Goal: Transaction & Acquisition: Purchase product/service

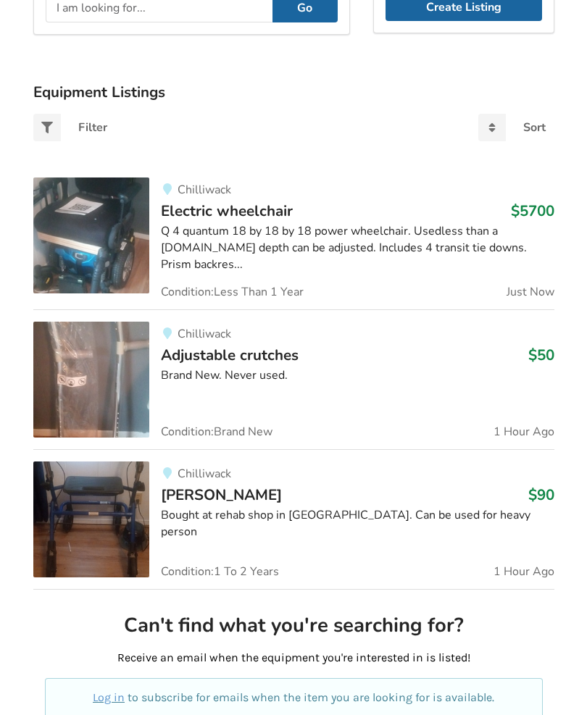
scroll to position [260, 0]
click at [101, 508] on img at bounding box center [91, 519] width 116 height 116
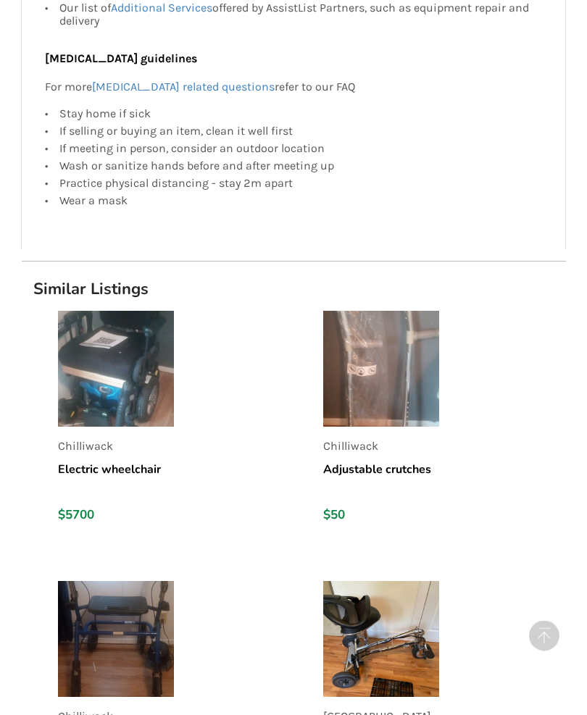
scroll to position [1422, 0]
click at [88, 612] on img at bounding box center [116, 639] width 116 height 116
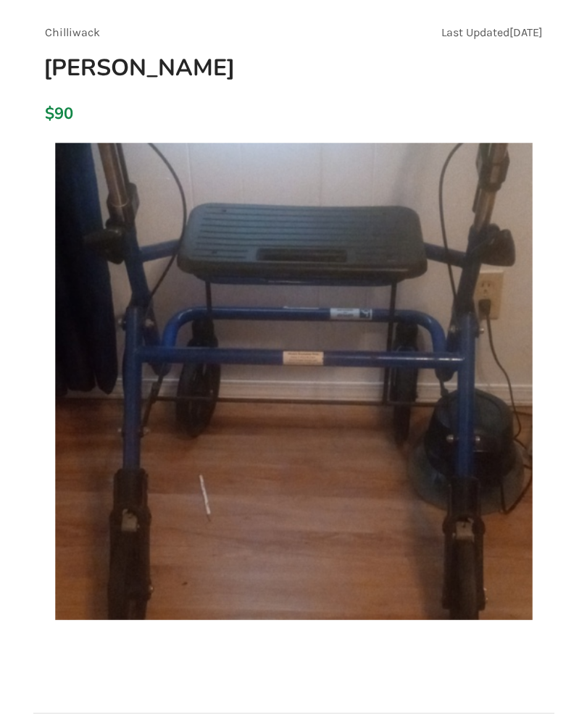
scroll to position [119, 0]
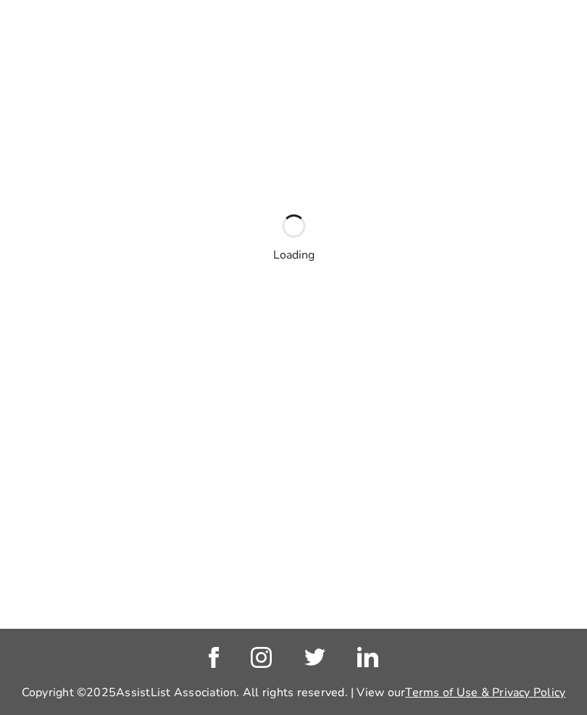
scroll to position [175, 0]
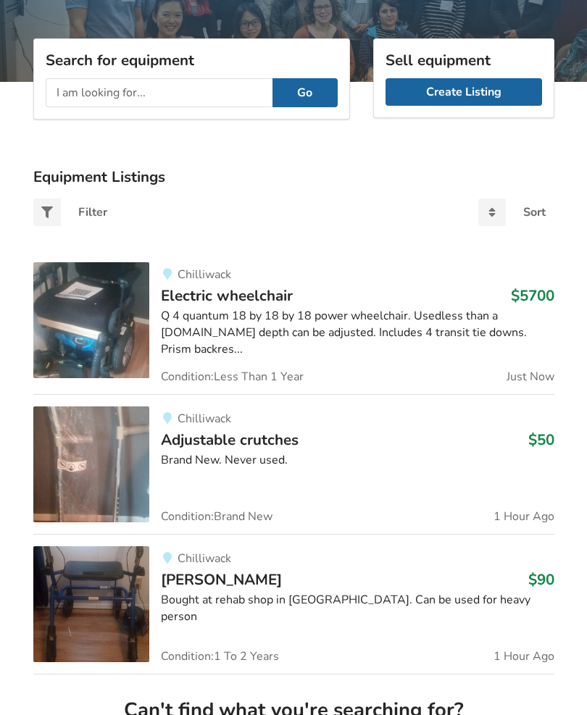
click at [75, 93] on input "text" at bounding box center [159, 92] width 227 height 29
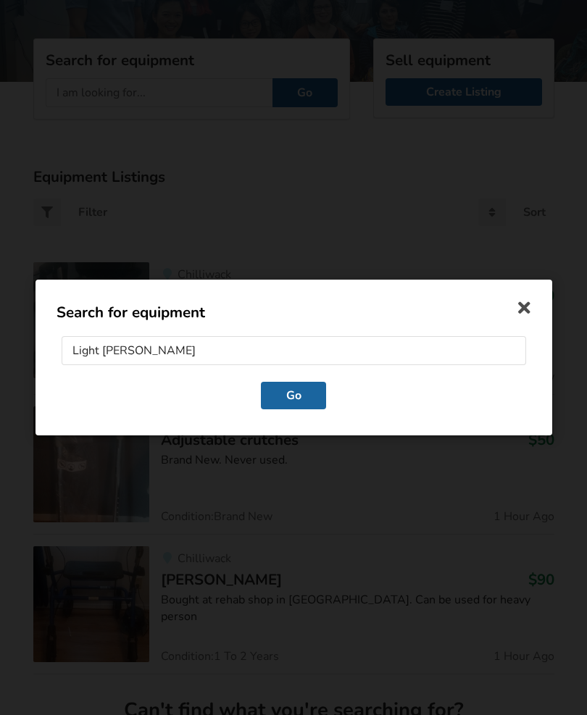
type input "Light walker"
click at [324, 398] on button "Go" at bounding box center [293, 396] width 65 height 28
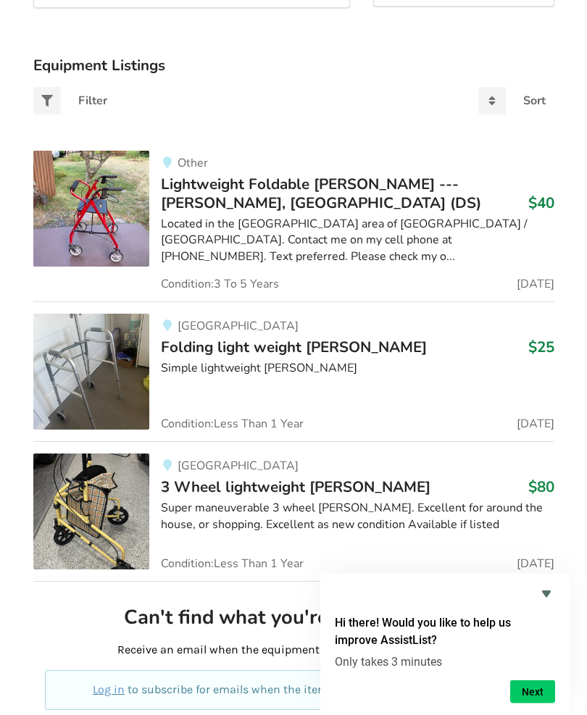
scroll to position [264, 0]
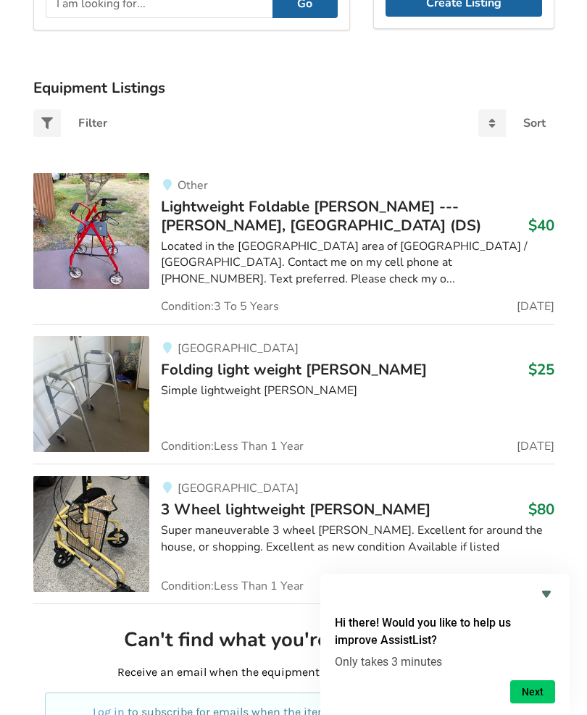
click at [86, 237] on img at bounding box center [91, 231] width 116 height 116
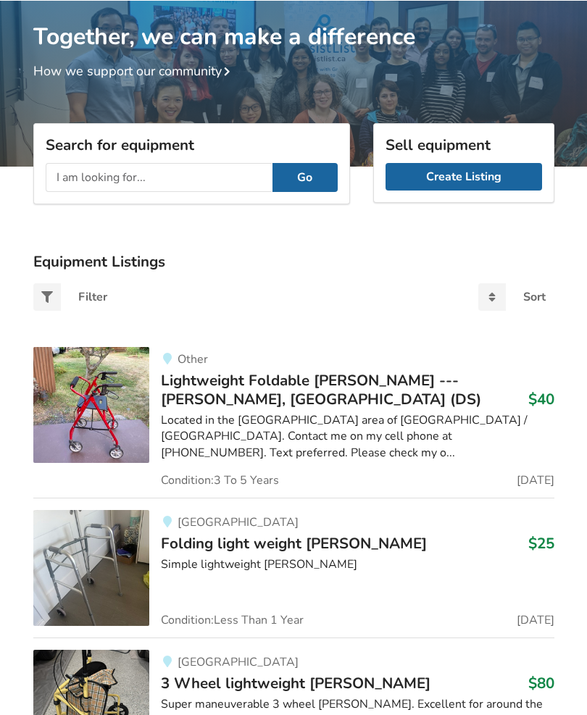
scroll to position [91, 0]
click at [66, 180] on input "text" at bounding box center [159, 177] width 227 height 29
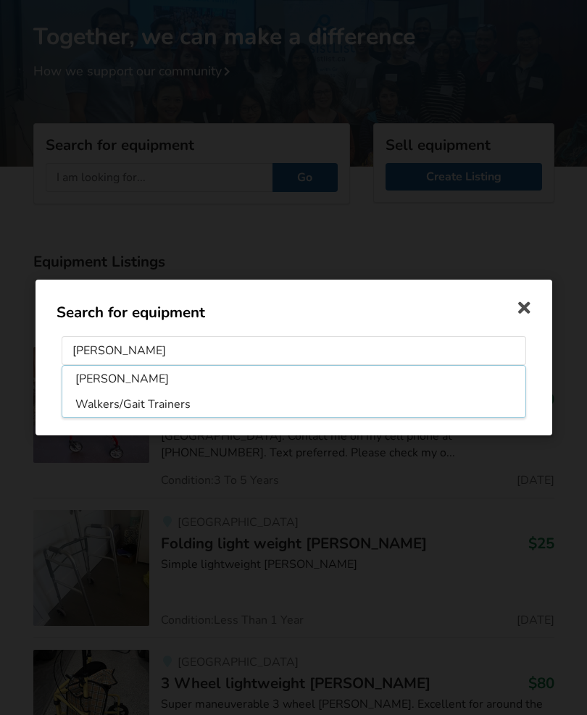
type input "Walkers"
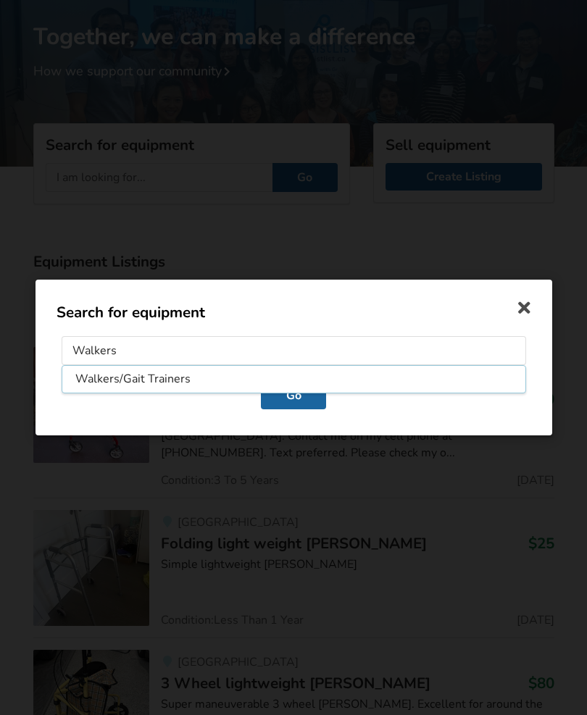
click at [293, 396] on button "Go" at bounding box center [293, 396] width 65 height 28
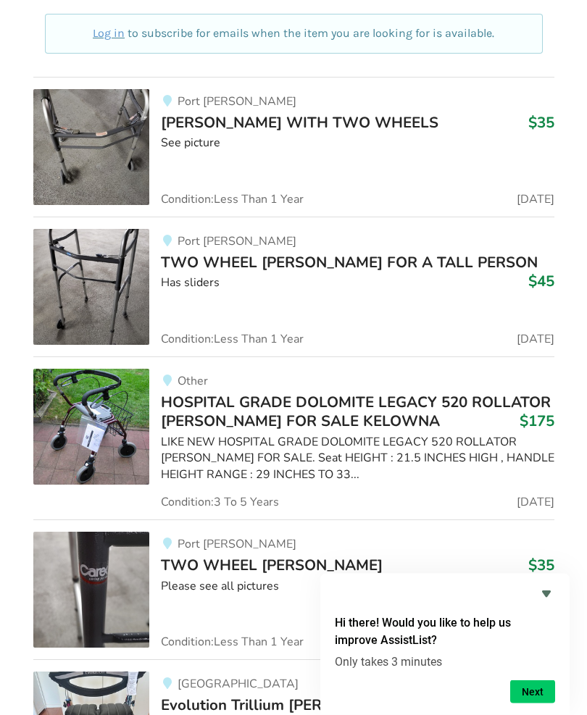
scroll to position [920, 0]
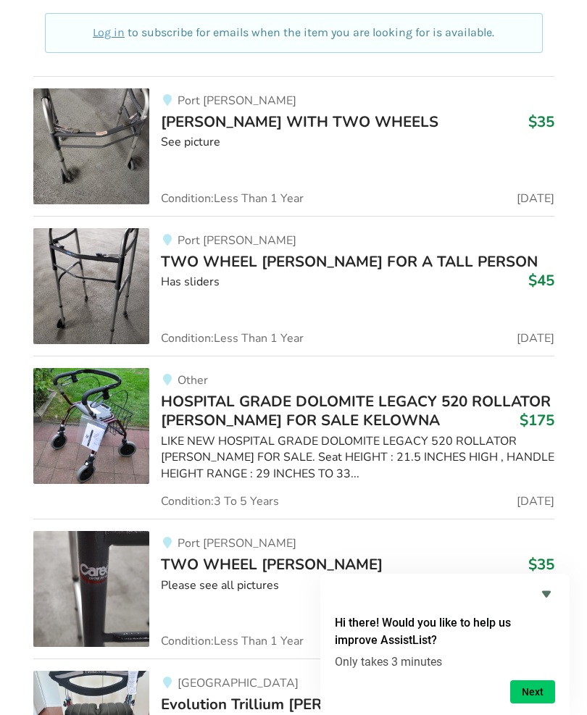
click at [403, 405] on span "HOSPITAL GRADE DOLOMITE LEGACY 520 ROLLATOR WALKER FOR SALE KELOWNA" at bounding box center [356, 410] width 390 height 39
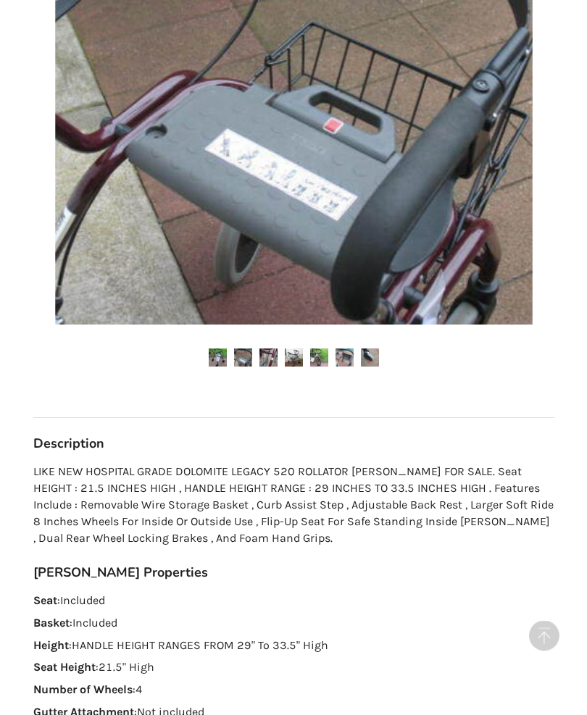
scroll to position [507, 0]
